Goal: Transaction & Acquisition: Purchase product/service

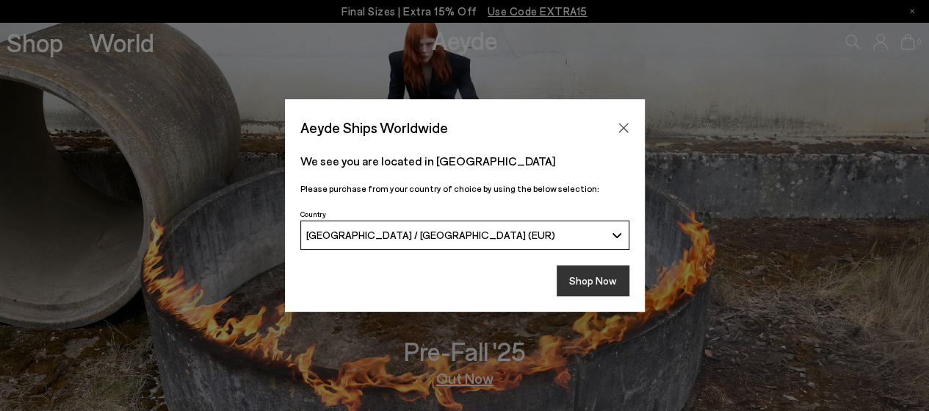
click at [592, 276] on button "Shop Now" at bounding box center [593, 280] width 73 height 31
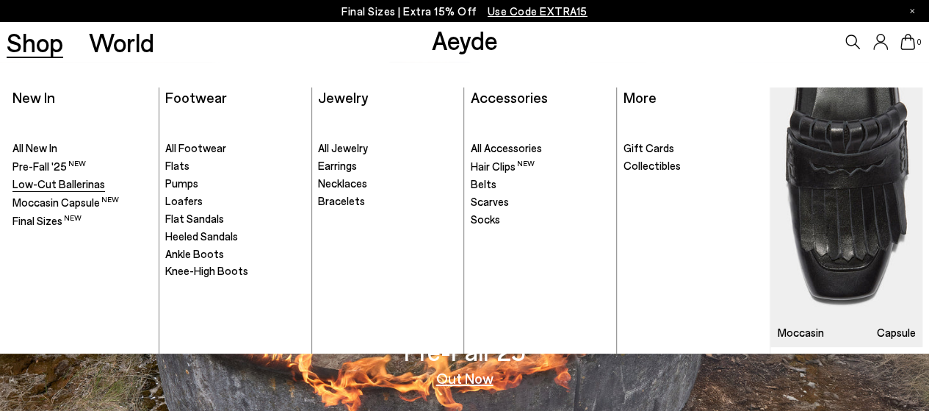
click at [51, 184] on span "Low-Cut Ballerinas" at bounding box center [58, 183] width 93 height 13
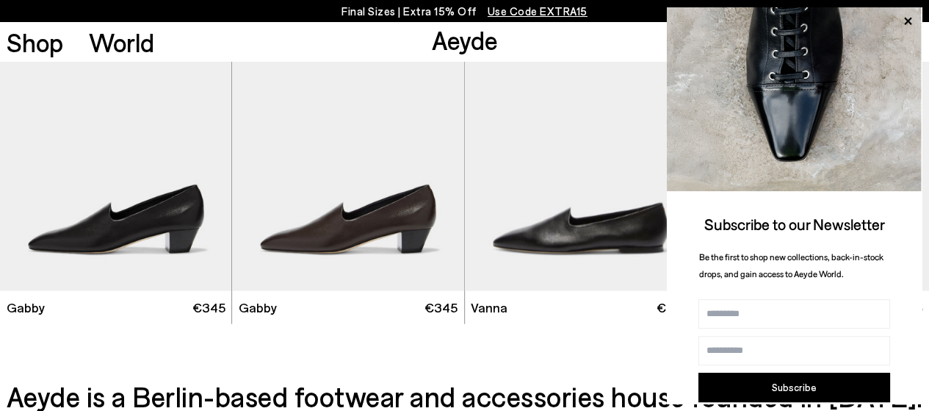
scroll to position [1543, 0]
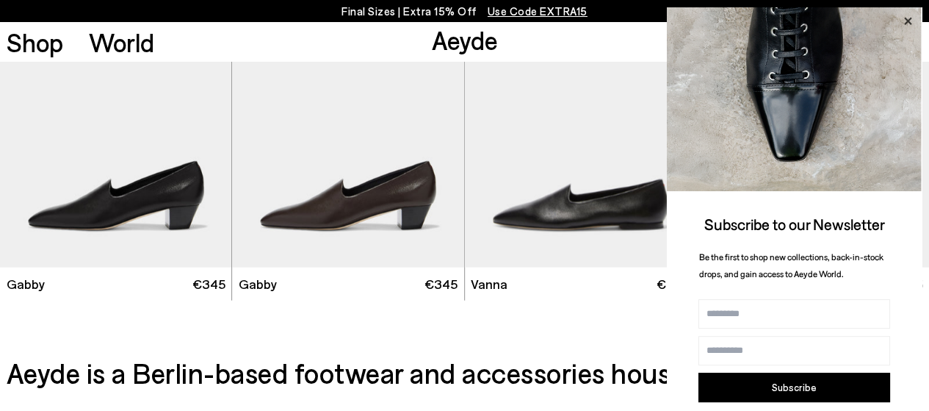
click at [902, 18] on icon at bounding box center [908, 21] width 19 height 19
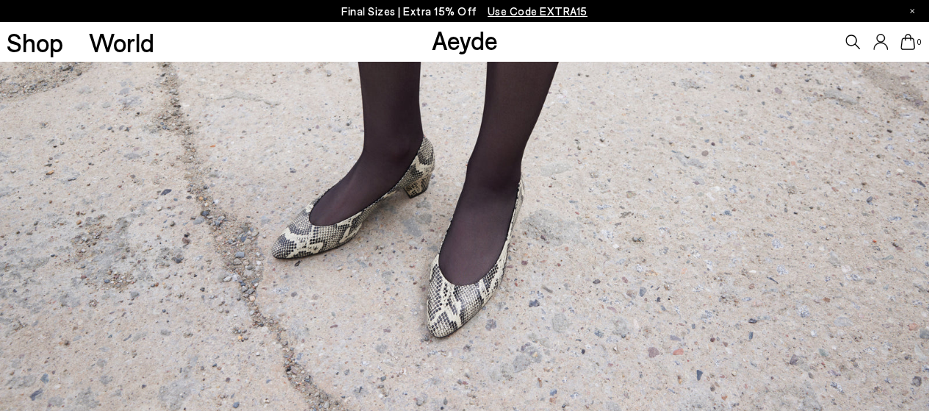
scroll to position [0, 0]
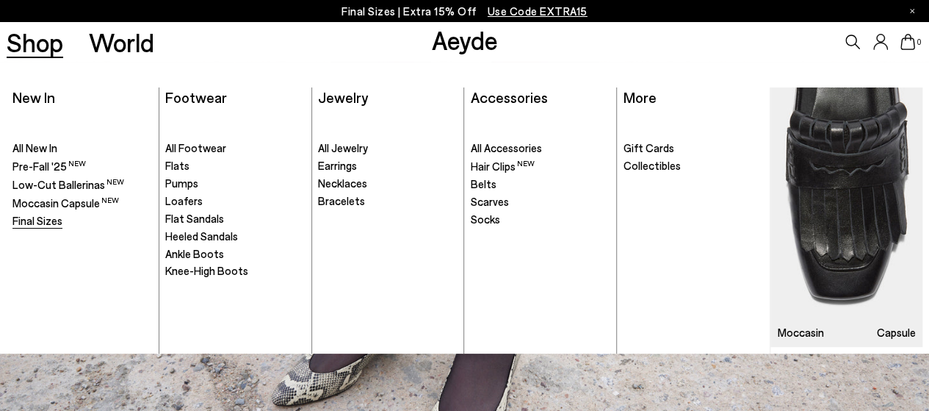
click at [56, 214] on span "Final Sizes" at bounding box center [37, 220] width 50 height 13
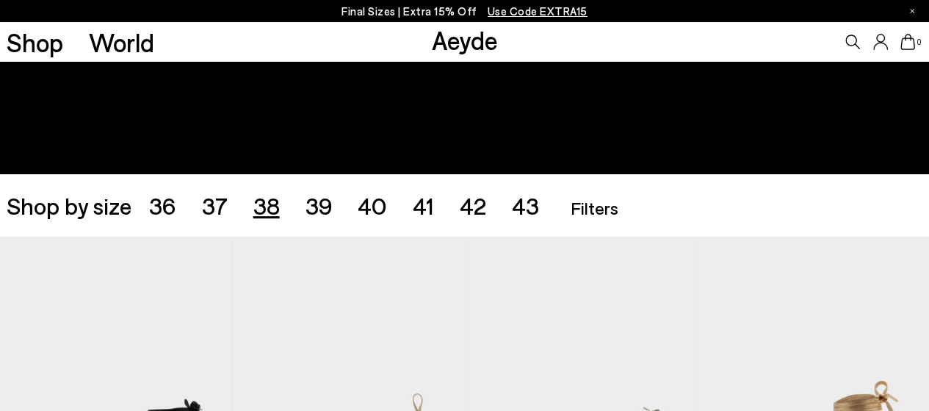
click at [259, 205] on span "38" at bounding box center [266, 205] width 26 height 28
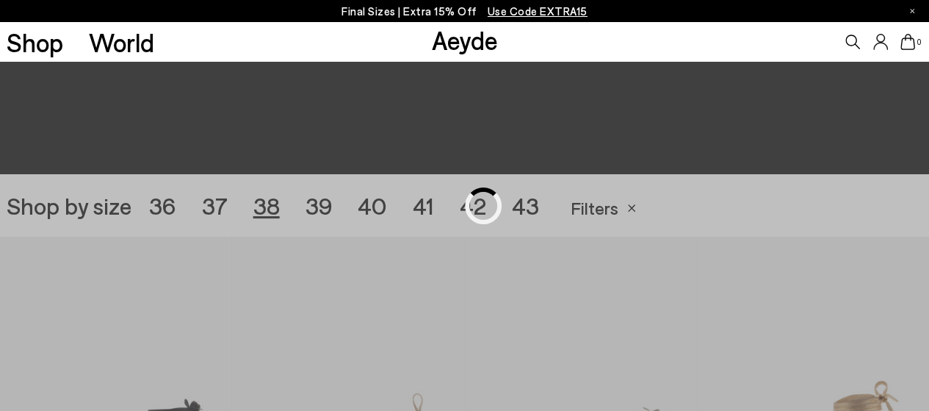
scroll to position [259, 0]
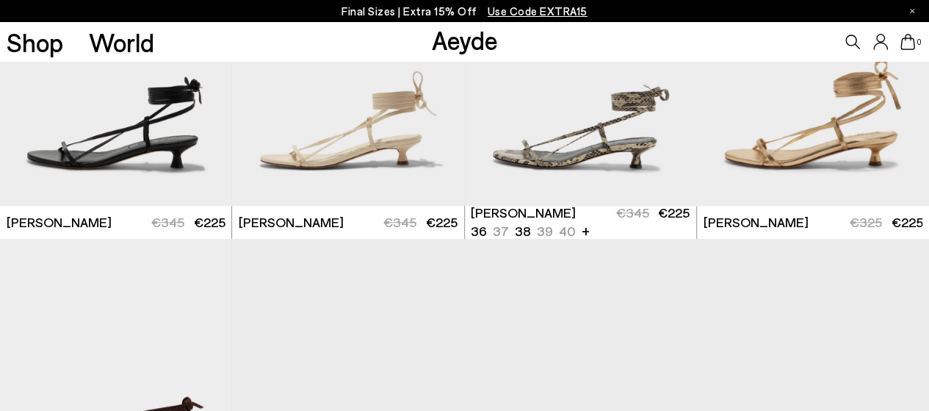
scroll to position [479, 0]
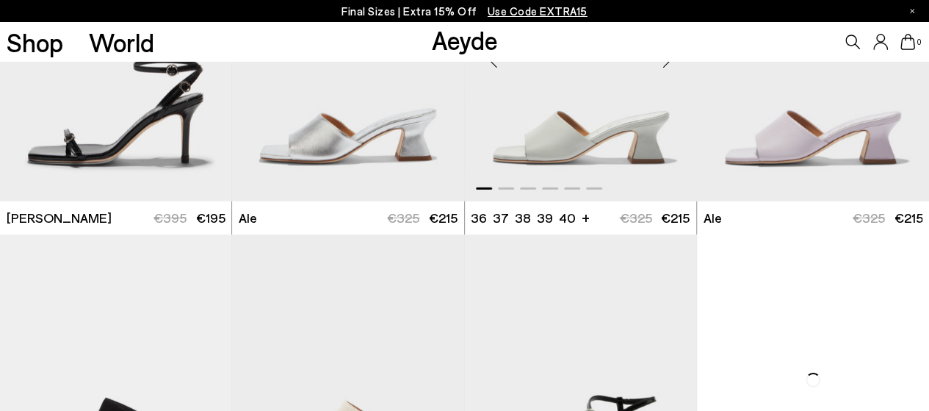
scroll to position [2243, 0]
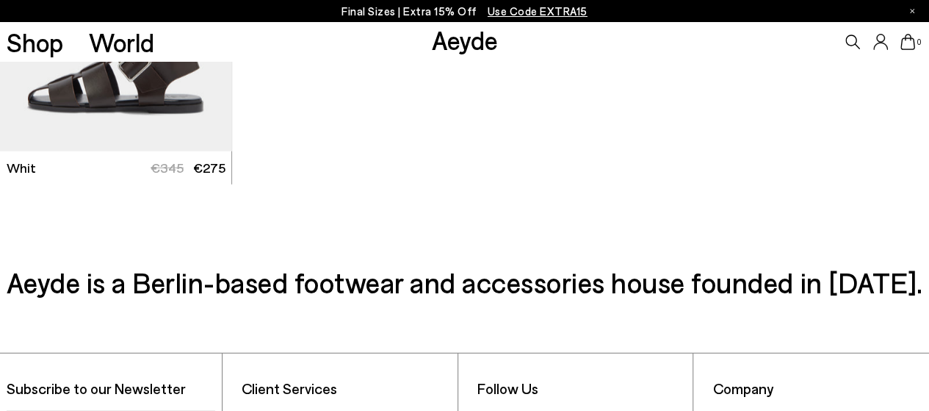
scroll to position [4520, 0]
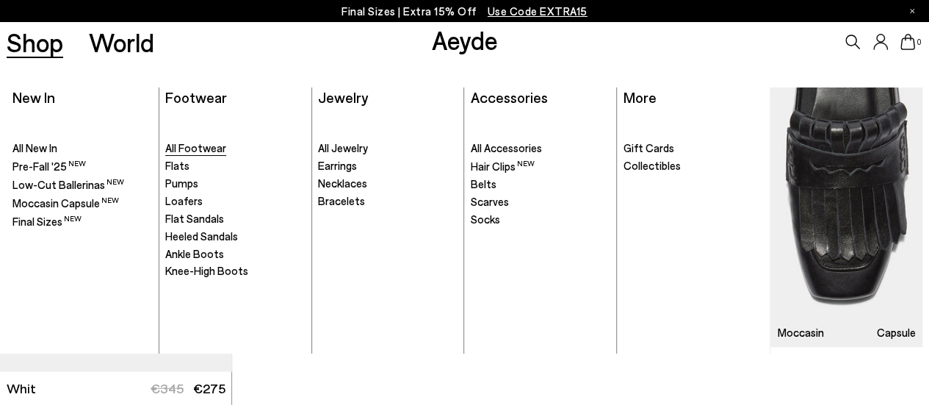
click at [212, 148] on span "All Footwear" at bounding box center [195, 147] width 61 height 13
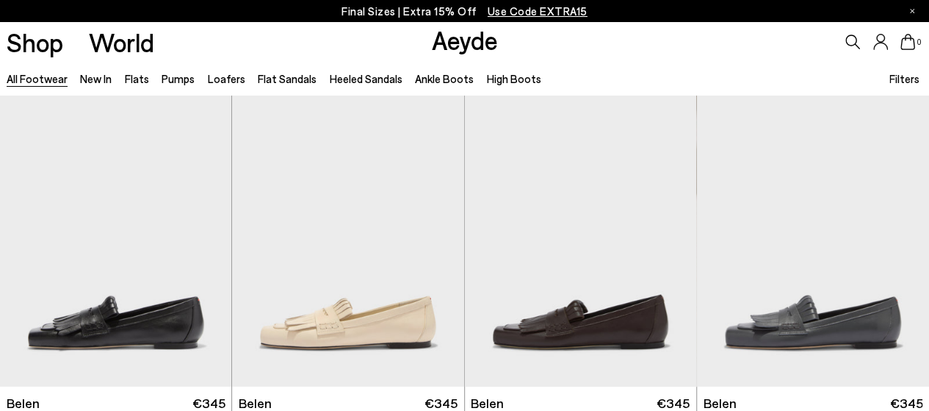
click at [909, 79] on span "Filters" at bounding box center [905, 78] width 30 height 13
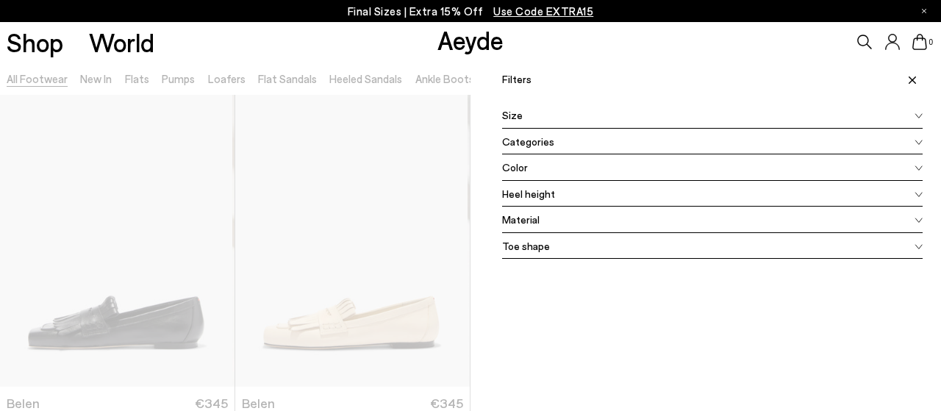
click at [806, 113] on div "Size" at bounding box center [712, 115] width 420 height 26
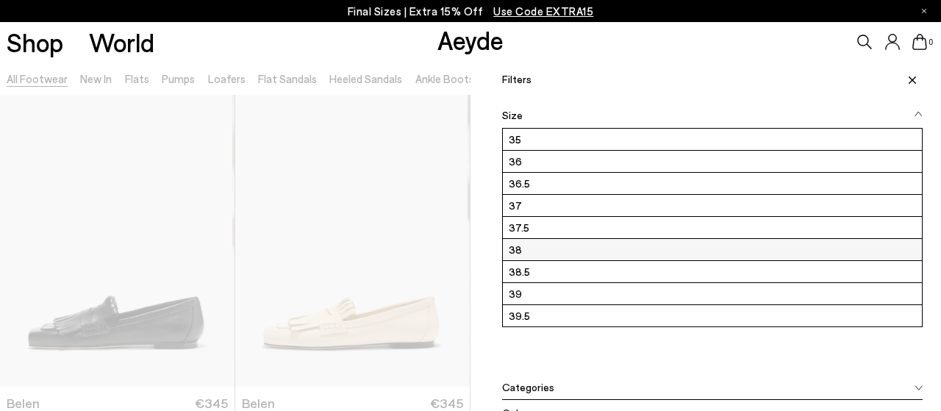
click at [525, 251] on label "38" at bounding box center [712, 249] width 419 height 21
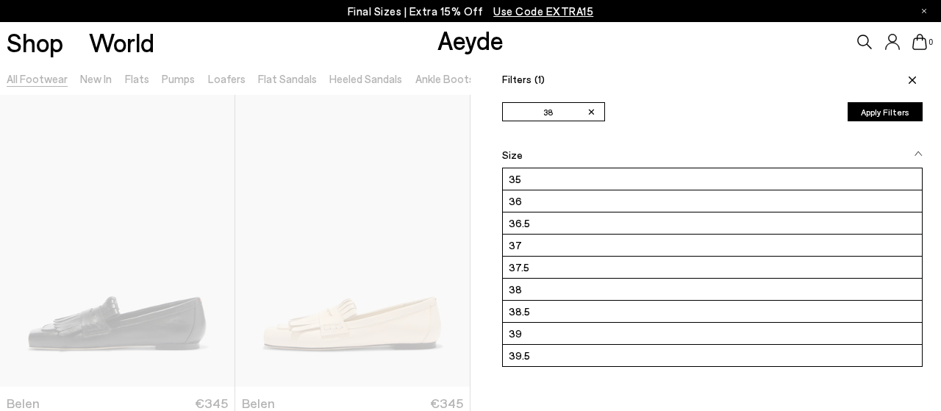
click at [890, 107] on button "Apply Filters" at bounding box center [884, 111] width 75 height 19
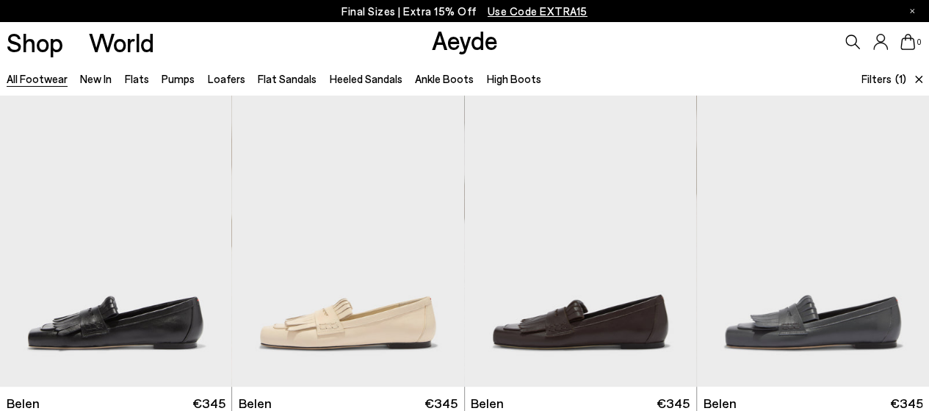
click at [877, 77] on span "Filters" at bounding box center [877, 78] width 30 height 13
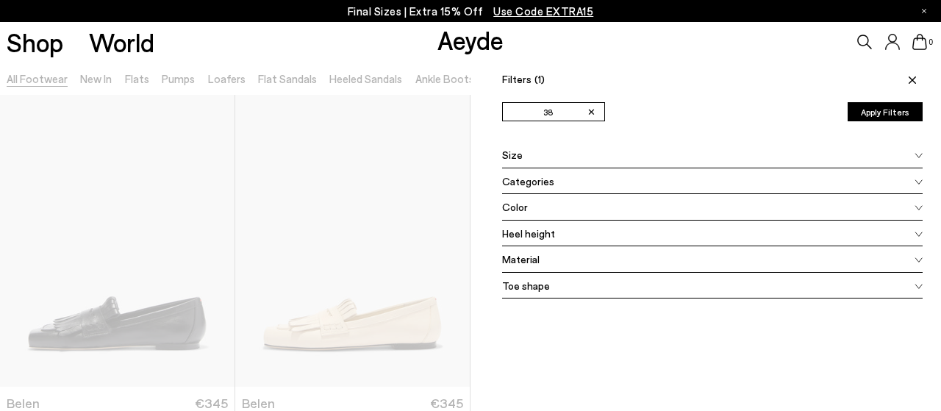
click at [580, 227] on div "Heel height" at bounding box center [712, 233] width 420 height 26
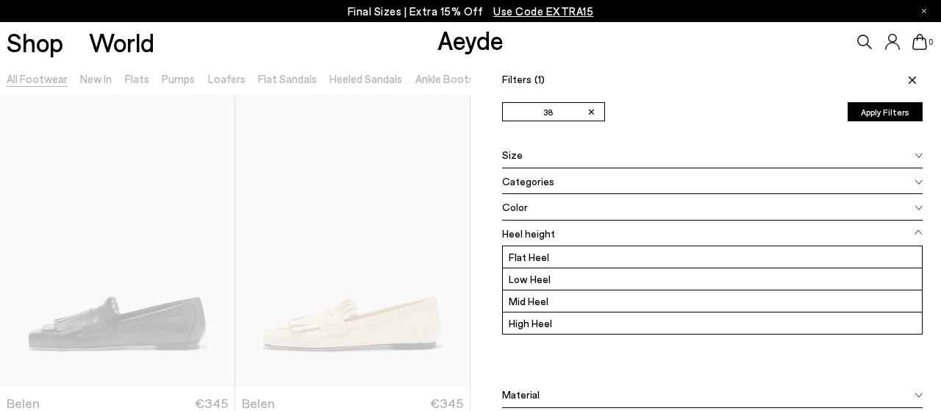
click at [580, 227] on div "Heel height" at bounding box center [712, 233] width 420 height 26
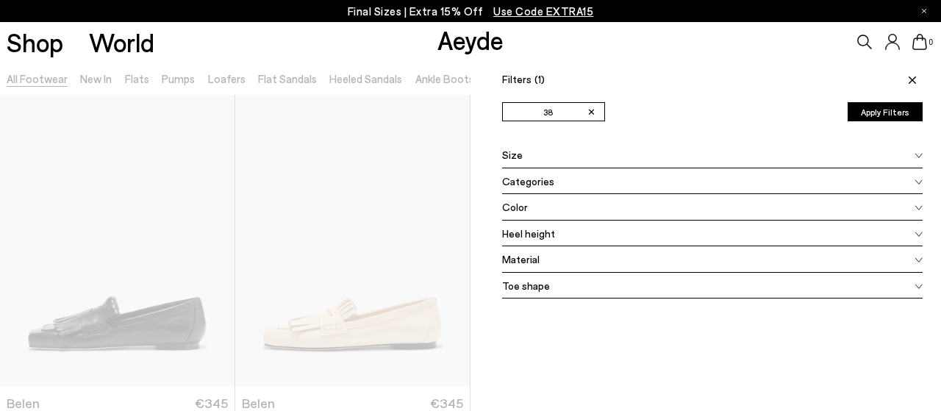
click at [569, 181] on div "Categories" at bounding box center [712, 181] width 420 height 26
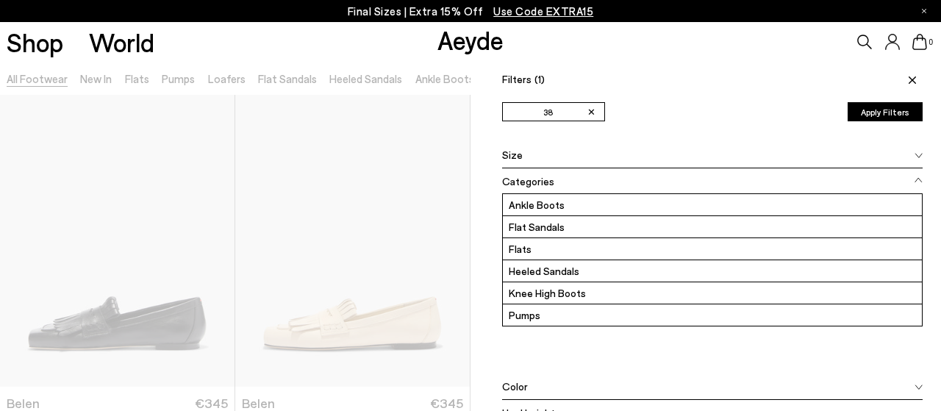
click at [569, 181] on div "Categories" at bounding box center [712, 181] width 420 height 26
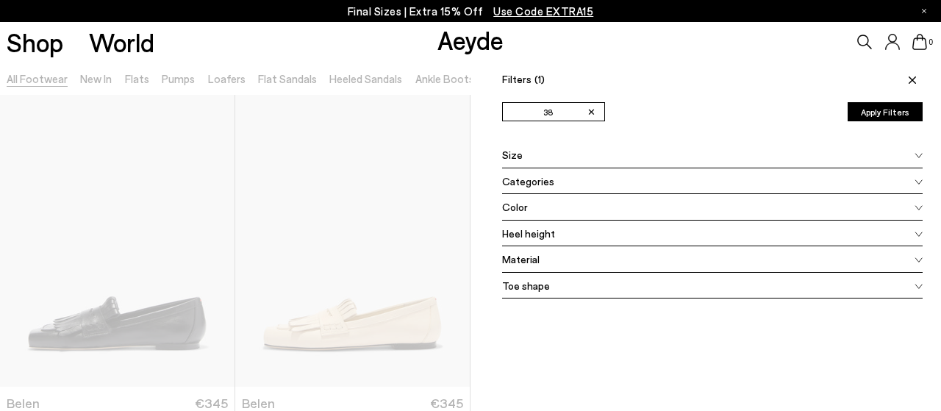
click at [867, 105] on button "Apply Filters" at bounding box center [884, 111] width 75 height 19
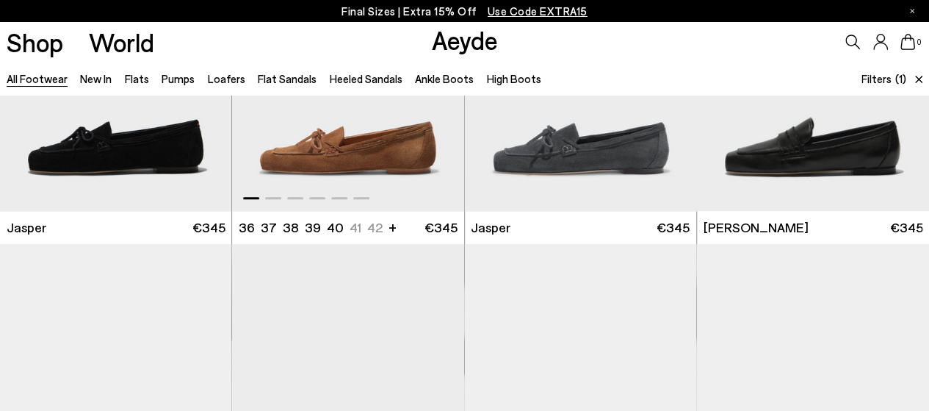
scroll to position [514, 0]
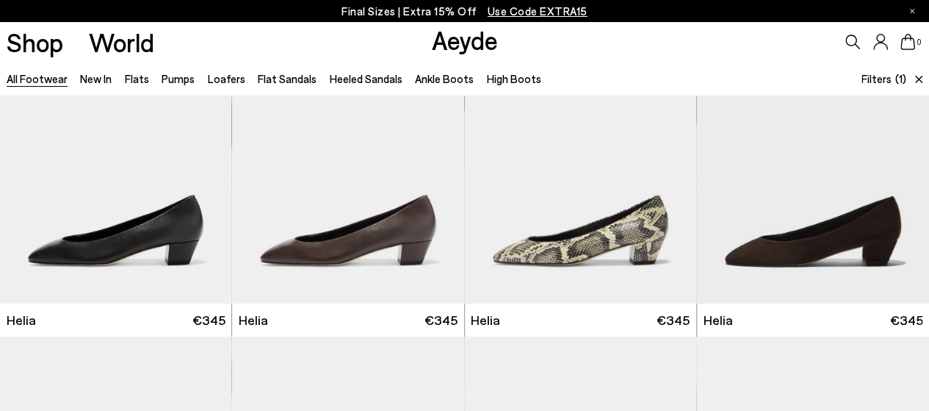
scroll to position [2351, 0]
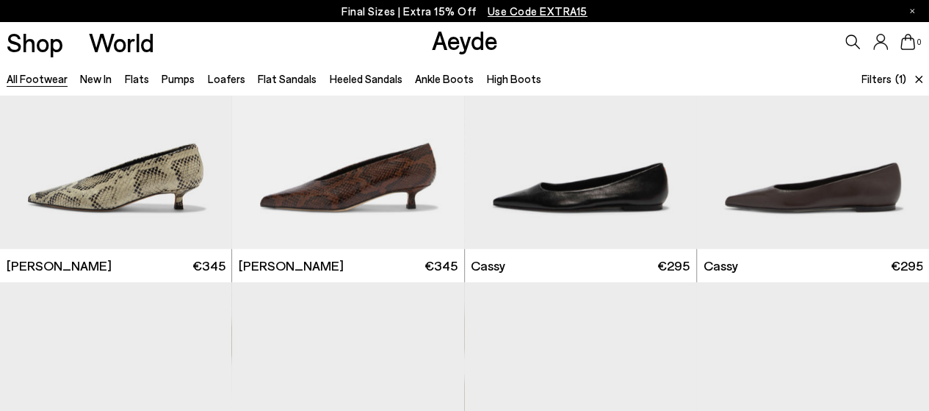
scroll to position [4703, 0]
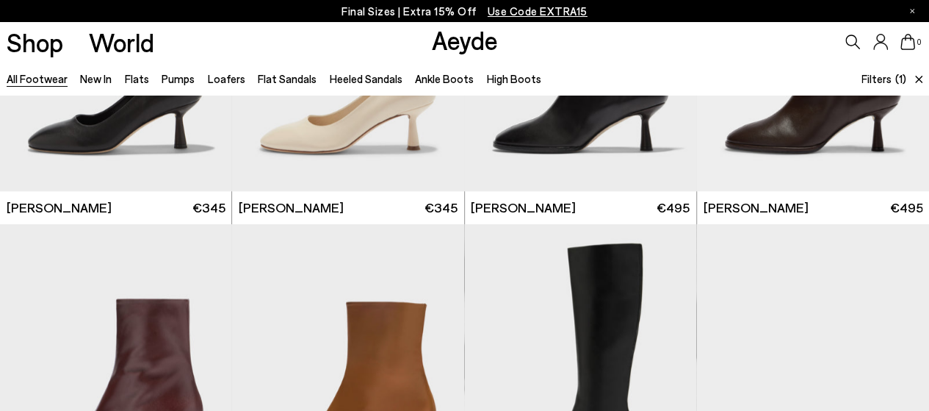
scroll to position [6319, 0]
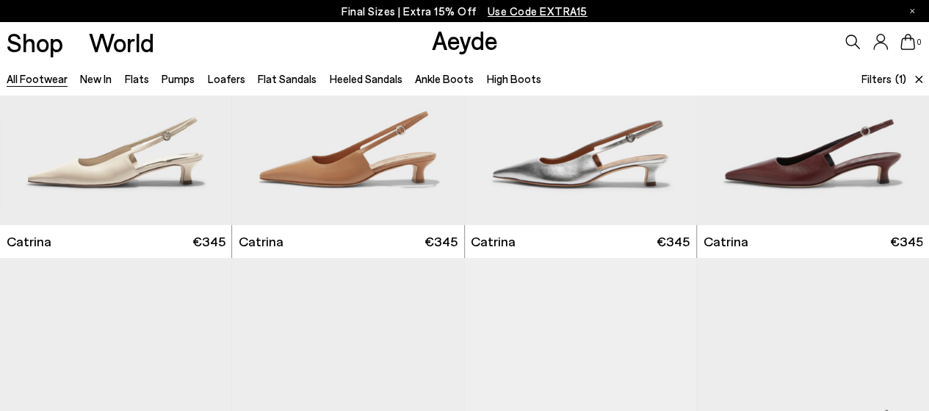
scroll to position [8303, 0]
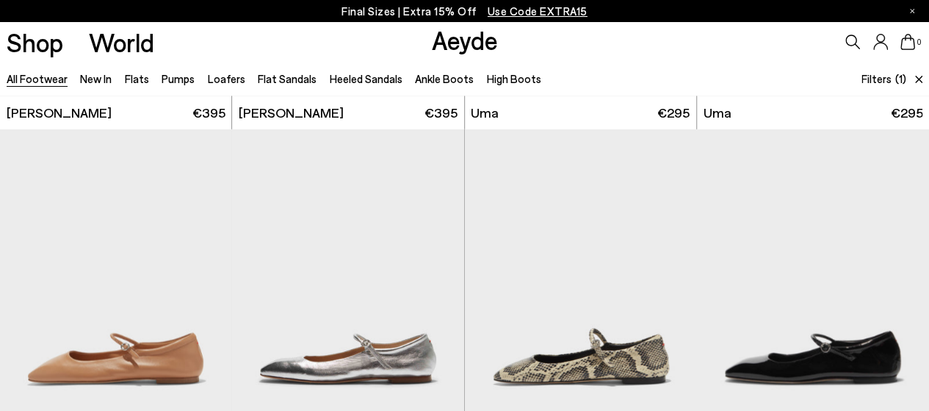
scroll to position [11436, 0]
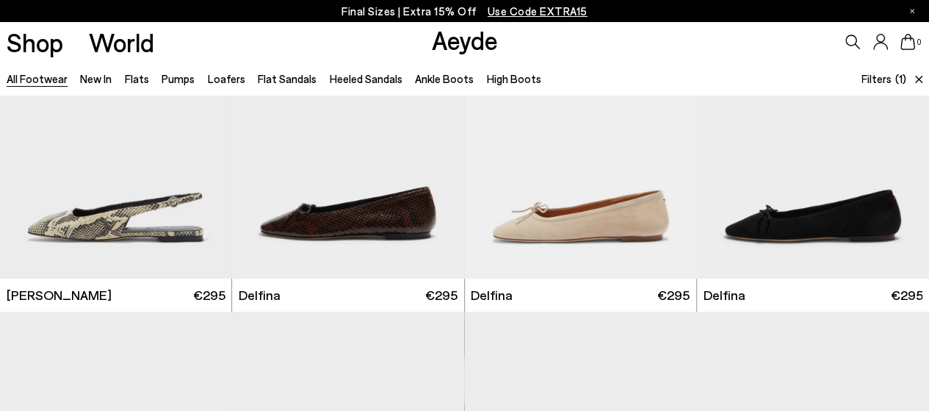
scroll to position [12418, 0]
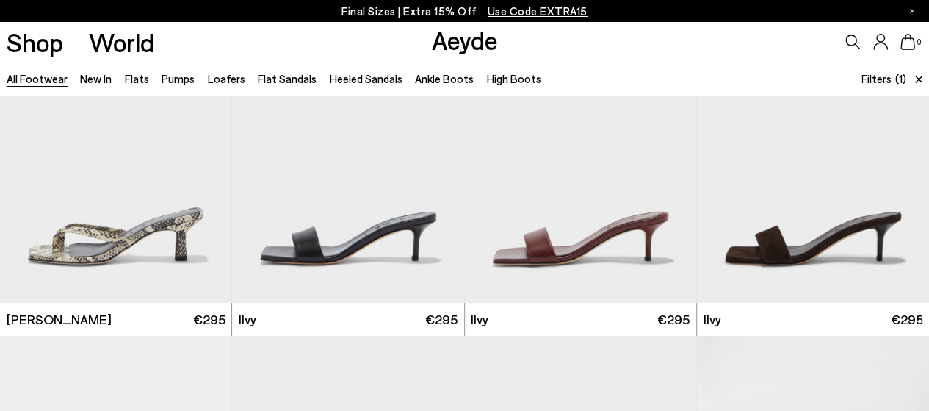
scroll to position [14108, 0]
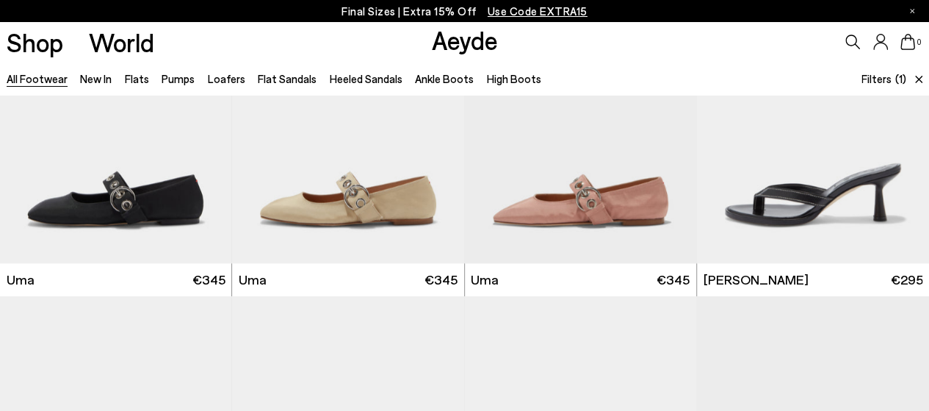
scroll to position [14769, 0]
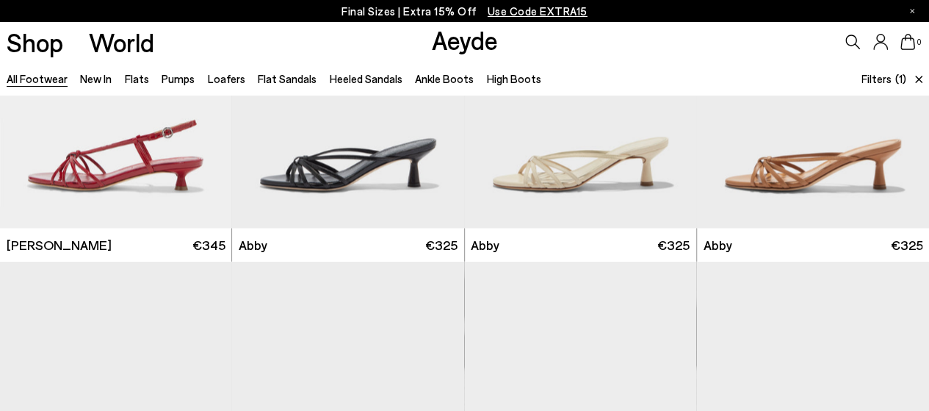
scroll to position [18296, 0]
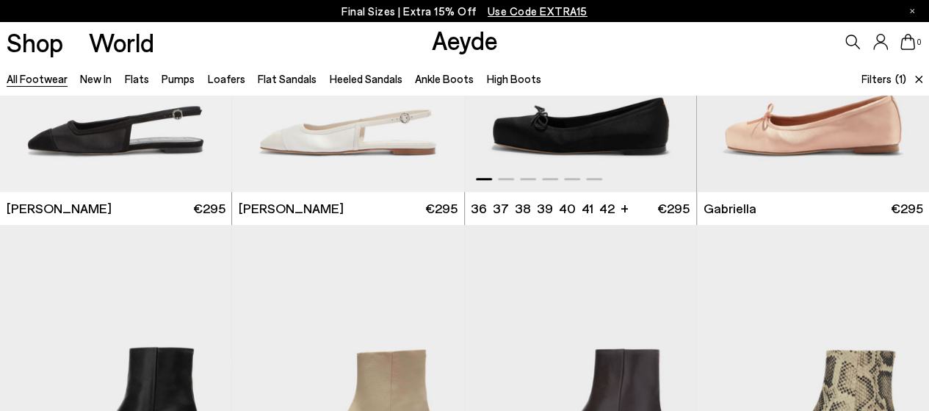
scroll to position [19912, 0]
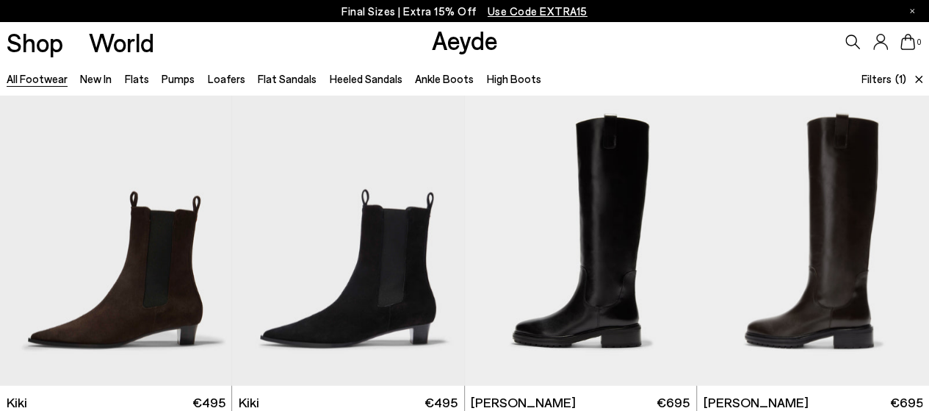
scroll to position [21676, 0]
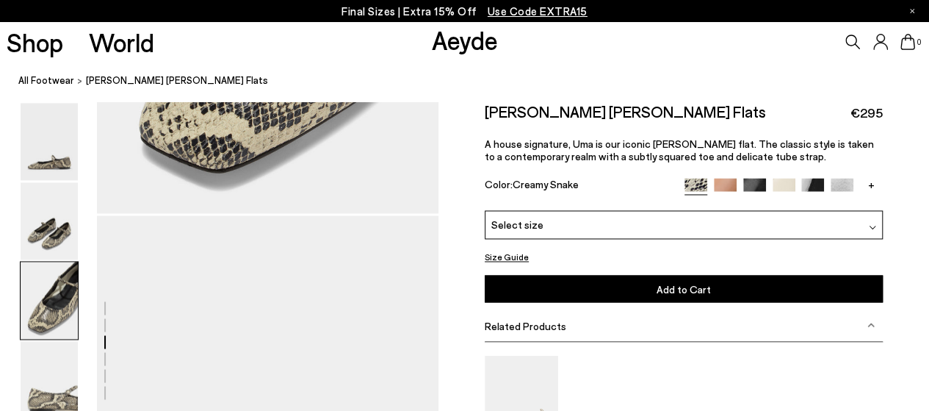
scroll to position [1102, 0]
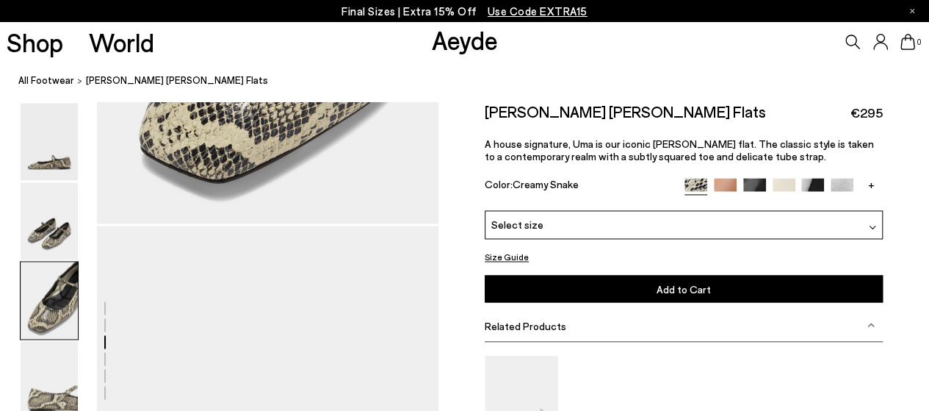
click at [820, 186] on img at bounding box center [813, 189] width 23 height 23
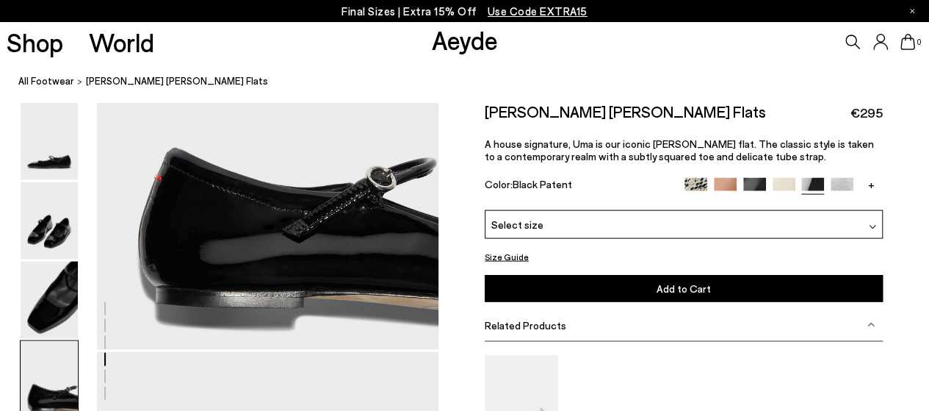
scroll to position [1543, 0]
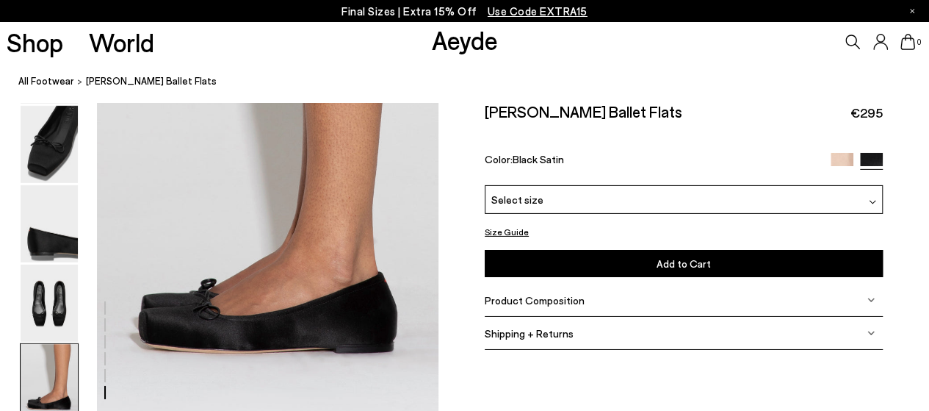
scroll to position [2278, 0]
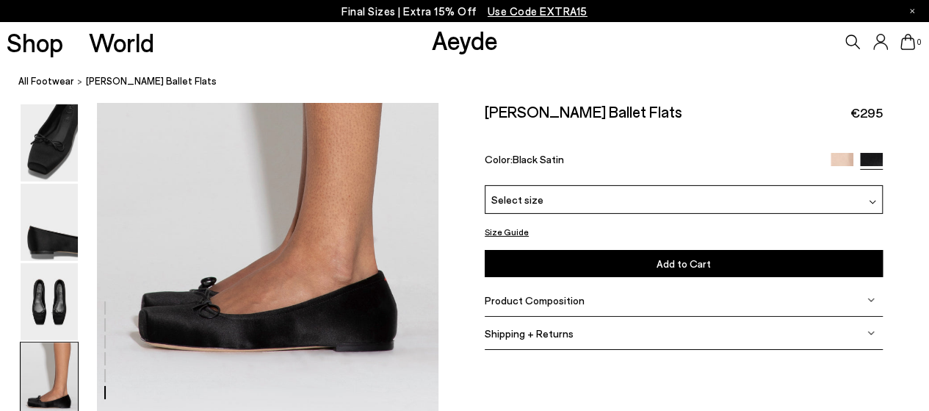
drag, startPoint x: 201, startPoint y: 84, endPoint x: 73, endPoint y: 90, distance: 128.0
click at [73, 90] on nav "All Footwear [PERSON_NAME] Ballet Flats" at bounding box center [473, 82] width 911 height 40
copy ol "[PERSON_NAME] Ballet Flats"
